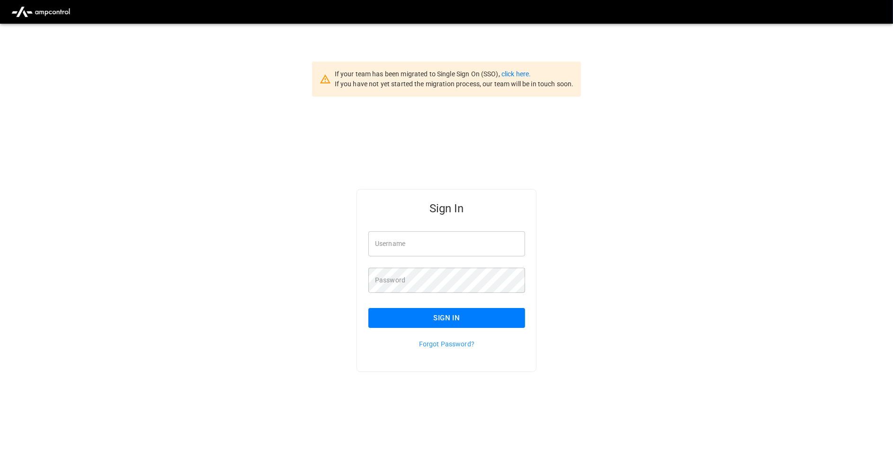
type input "**********"
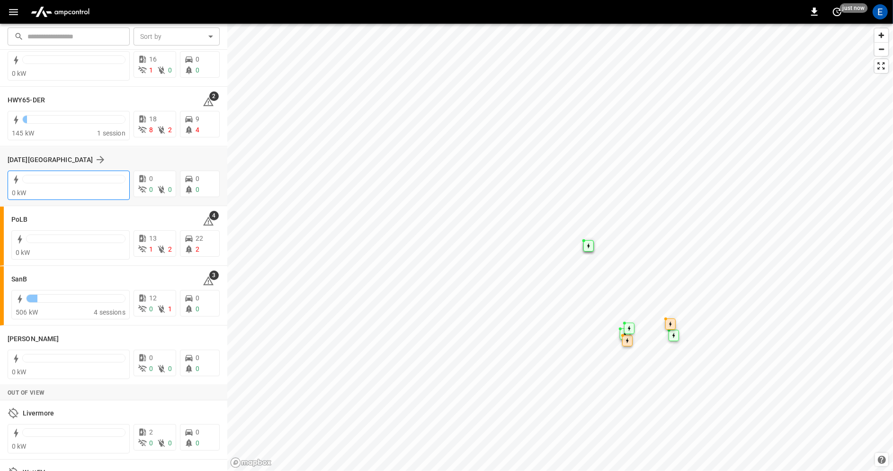
scroll to position [95, 0]
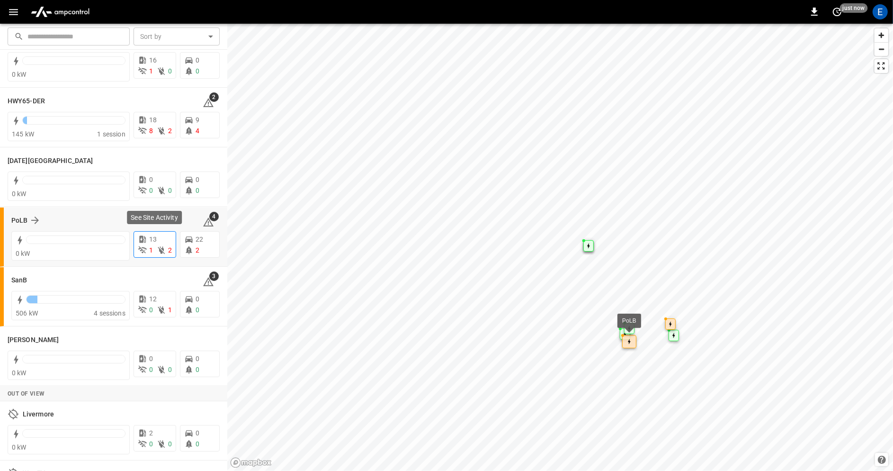
click at [150, 247] on span "1" at bounding box center [151, 250] width 4 height 8
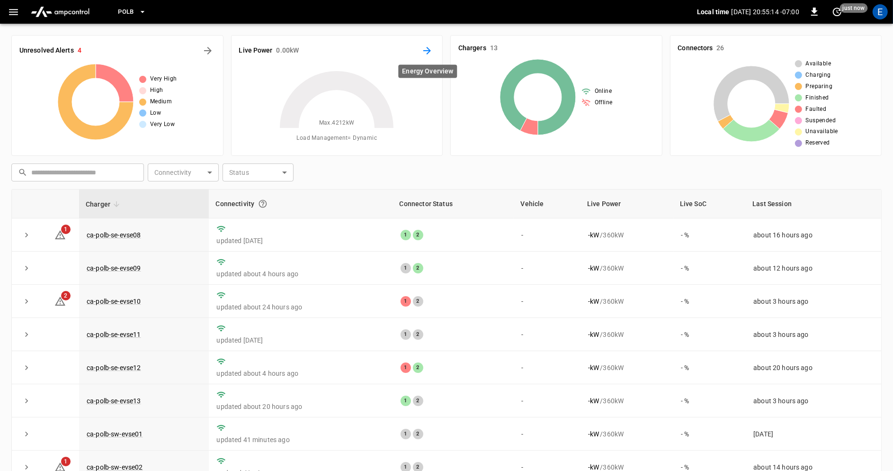
click at [424, 47] on icon "Energy Overview" at bounding box center [427, 50] width 11 height 11
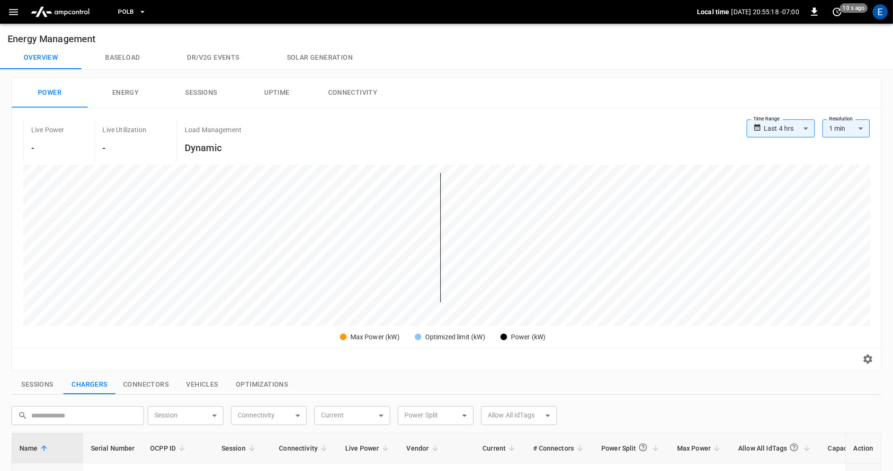
click at [11, 10] on icon "button" at bounding box center [14, 12] width 12 height 12
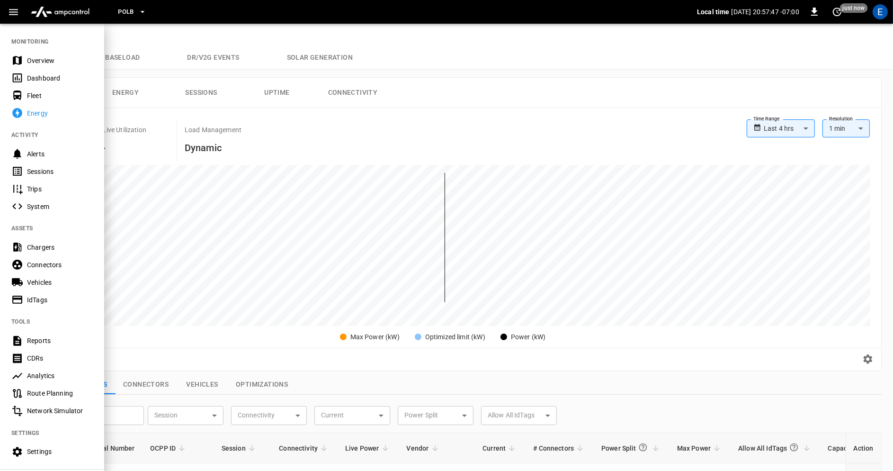
click at [55, 279] on div "Vehicles" at bounding box center [60, 282] width 66 height 9
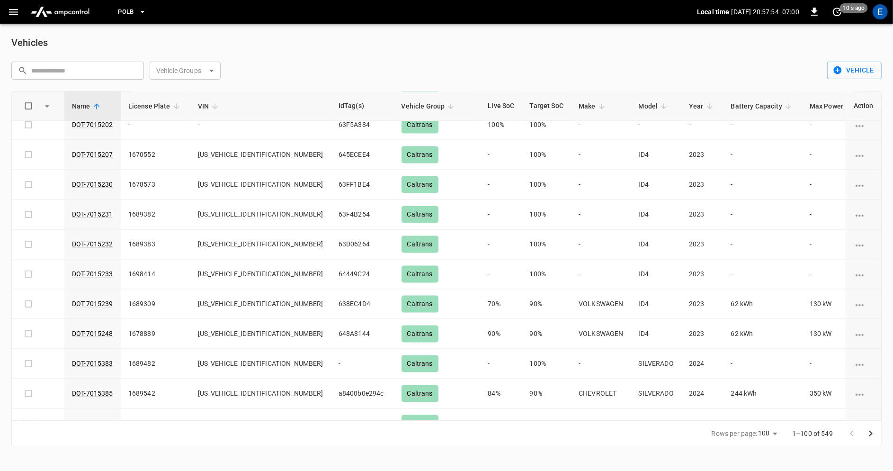
scroll to position [2666, 0]
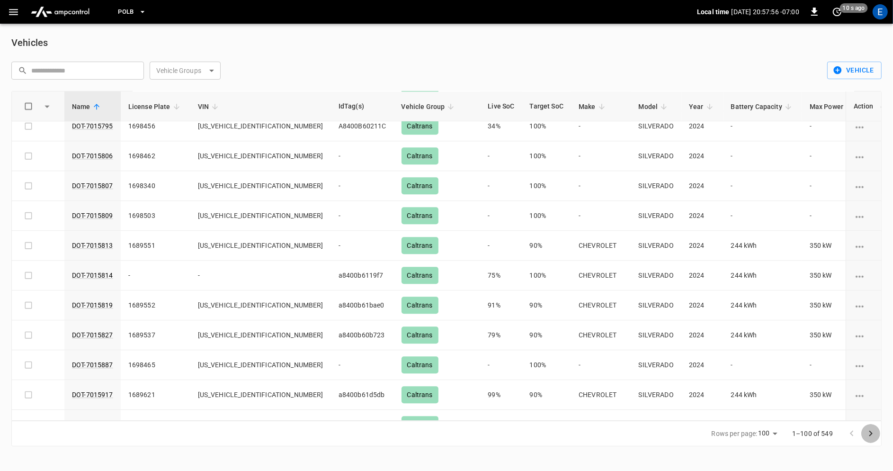
click at [871, 434] on icon "Go to next page" at bounding box center [871, 434] width 3 height 6
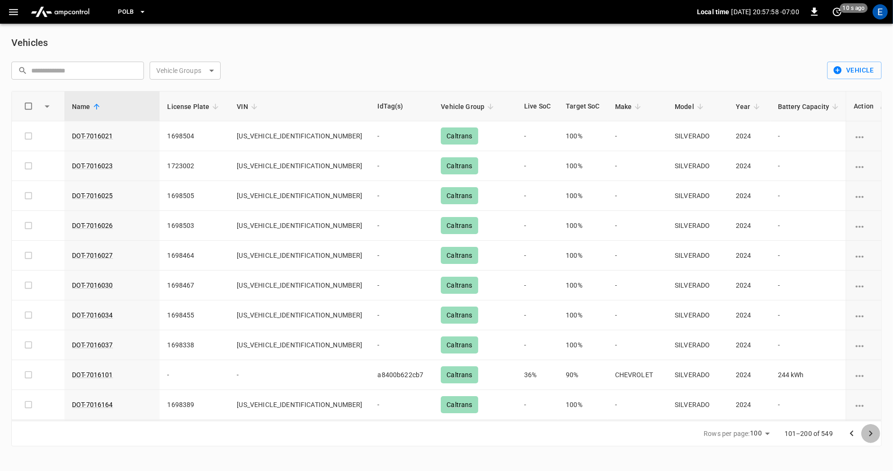
click at [871, 434] on icon "Go to next page" at bounding box center [871, 434] width 3 height 6
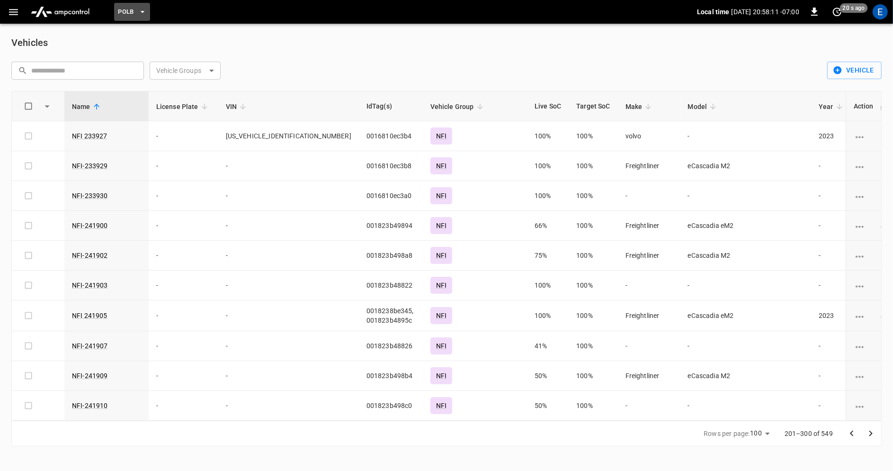
click at [135, 10] on button "PoLB" at bounding box center [132, 12] width 36 height 18
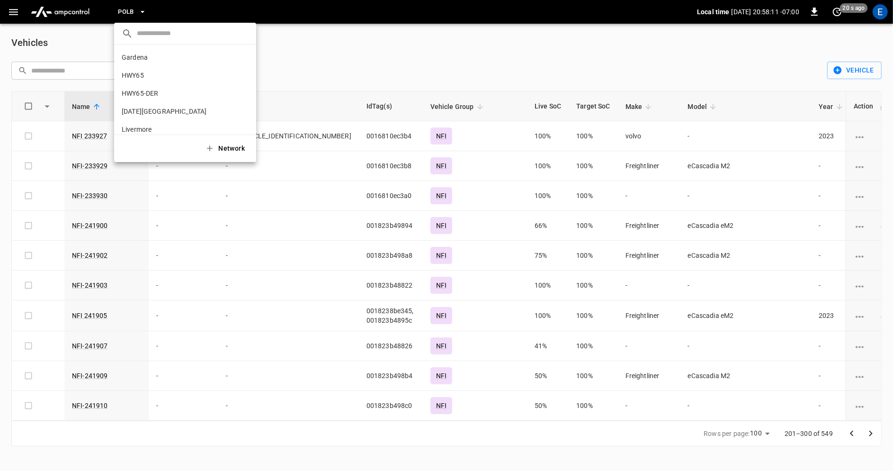
scroll to position [80, 0]
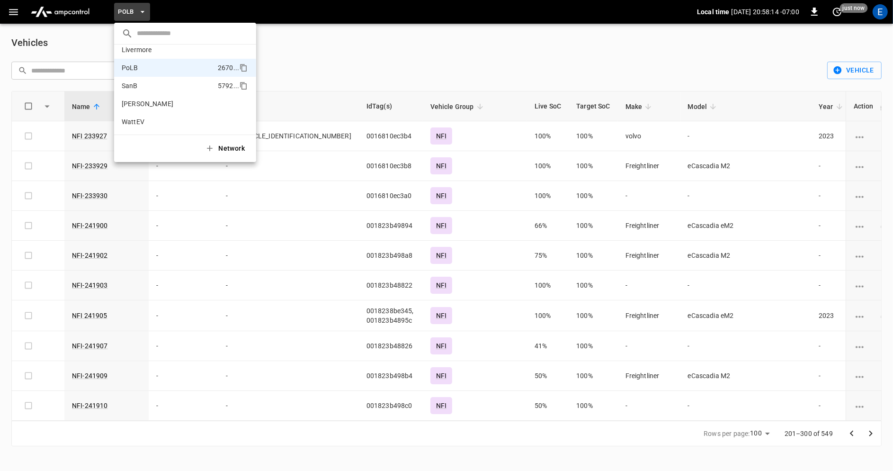
click at [155, 85] on li "SanB 5792 ..." at bounding box center [185, 86] width 142 height 18
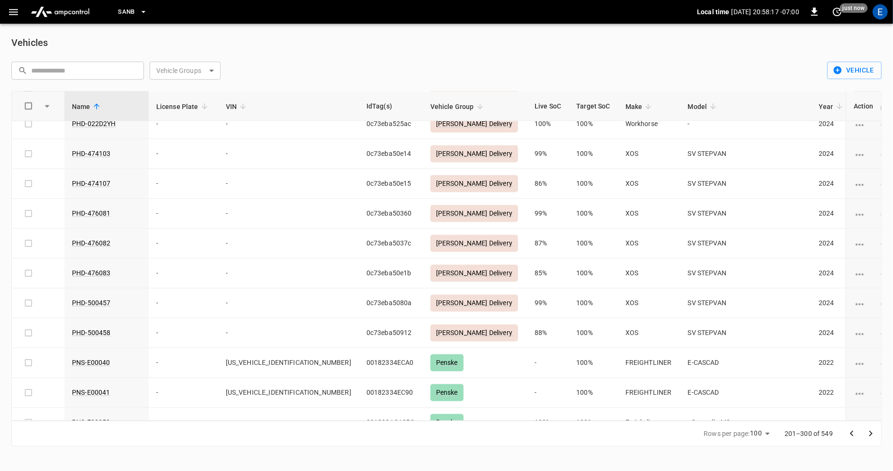
scroll to position [1782, 0]
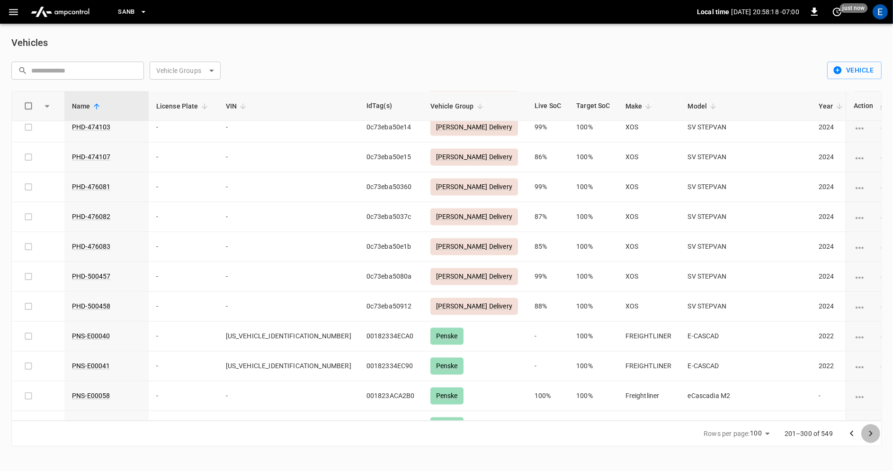
click at [871, 433] on icon "Go to next page" at bounding box center [871, 434] width 3 height 6
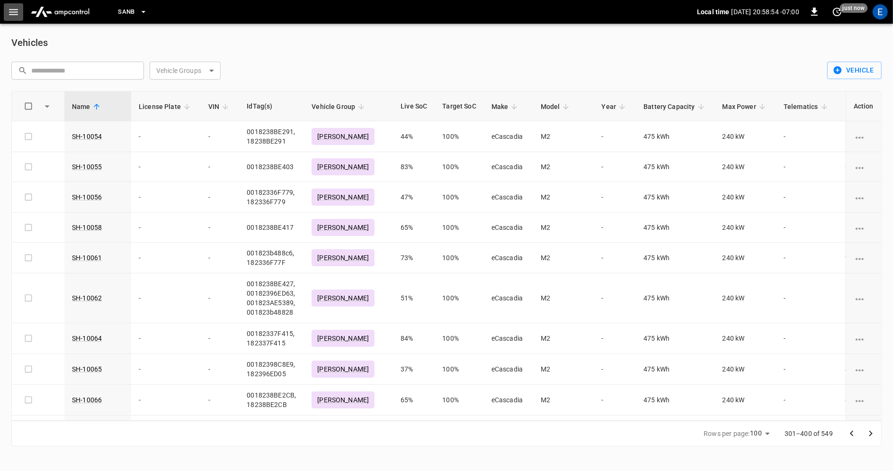
click at [5, 11] on button "button" at bounding box center [13, 12] width 19 height 18
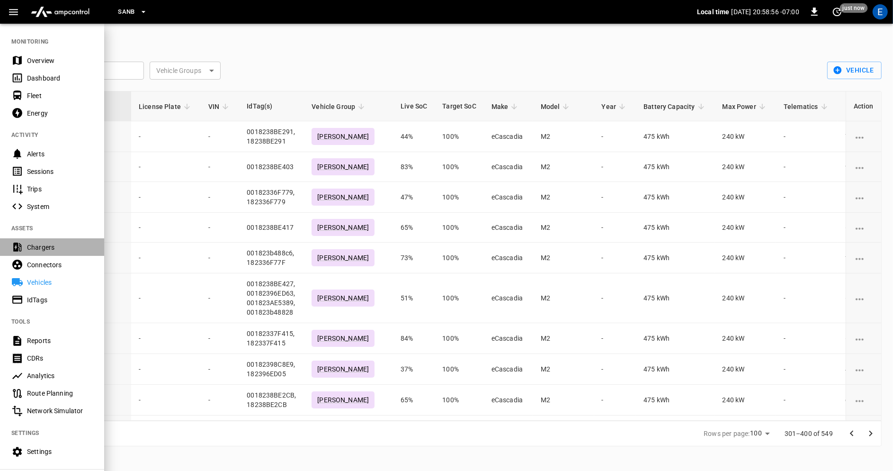
click at [54, 250] on div "Chargers" at bounding box center [60, 246] width 66 height 9
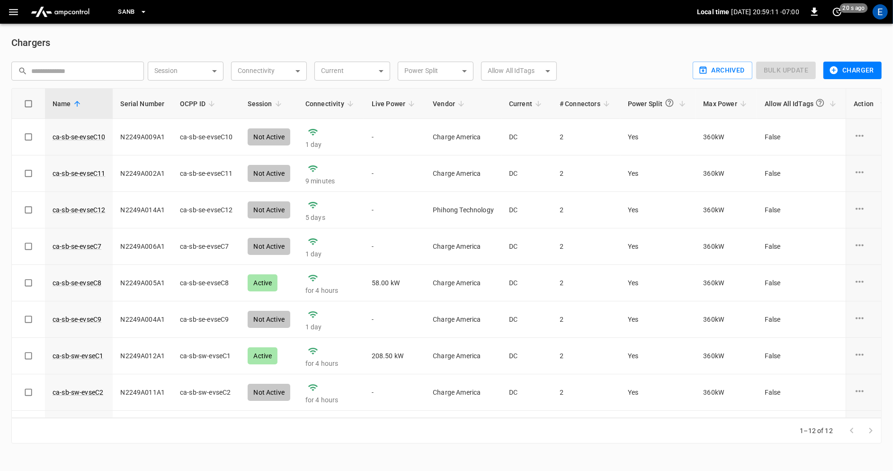
click at [9, 7] on icon "button" at bounding box center [14, 12] width 12 height 12
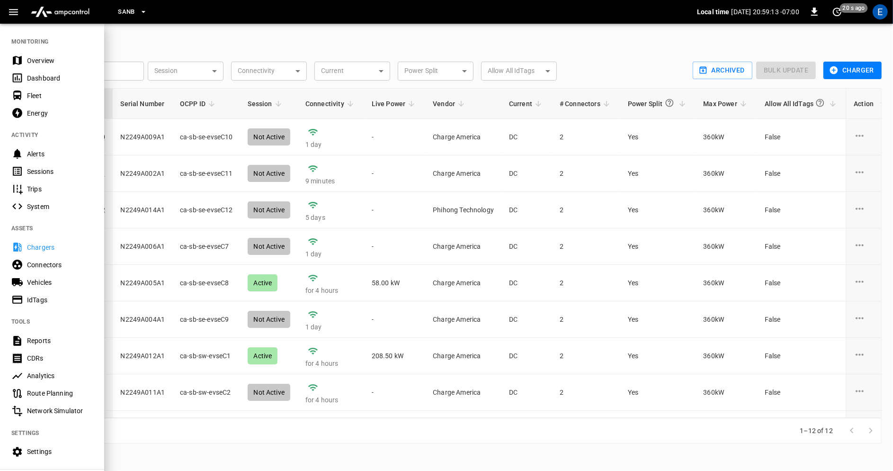
click at [59, 269] on div "Connectors" at bounding box center [52, 265] width 104 height 18
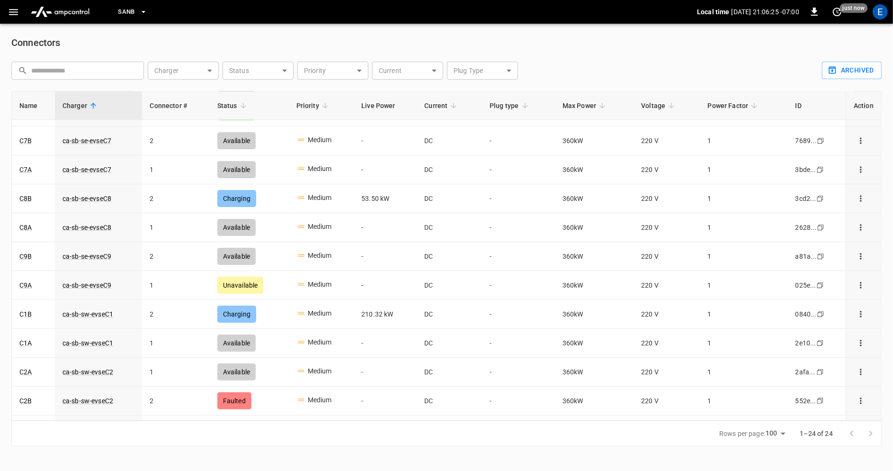
scroll to position [388, 0]
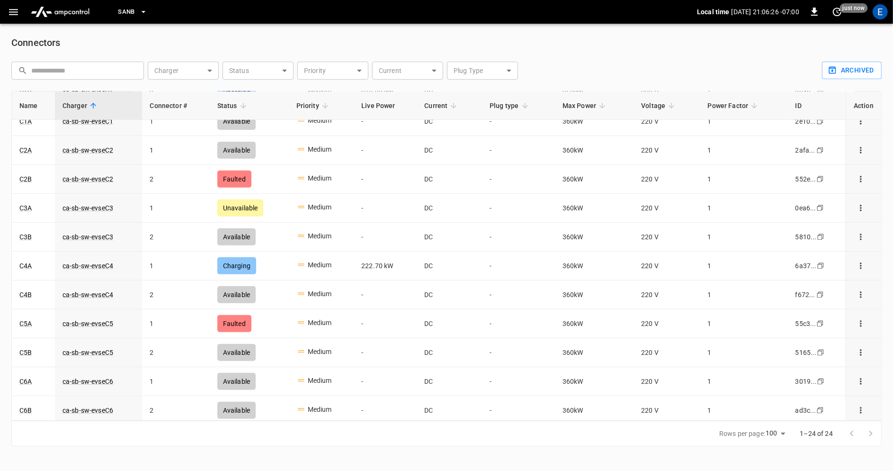
click at [870, 434] on div "connector table" at bounding box center [862, 433] width 38 height 19
click at [9, 19] on button "button" at bounding box center [13, 12] width 19 height 18
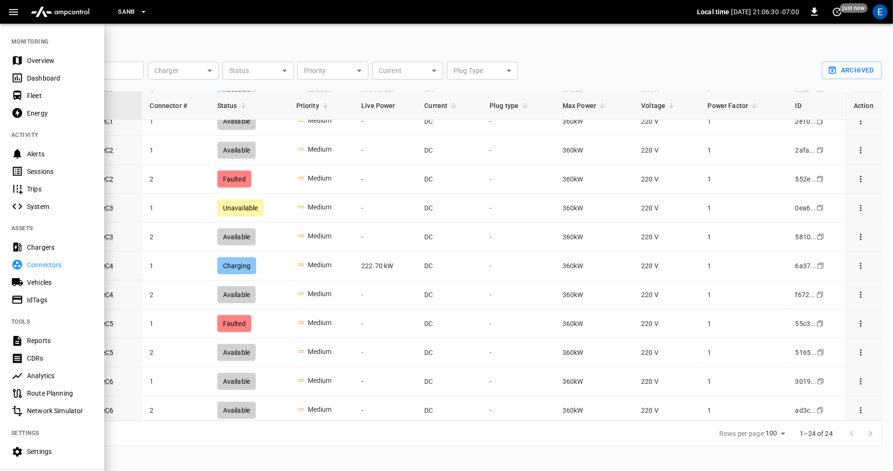
click at [59, 249] on div "Chargers" at bounding box center [60, 246] width 66 height 9
